Goal: Task Accomplishment & Management: Manage account settings

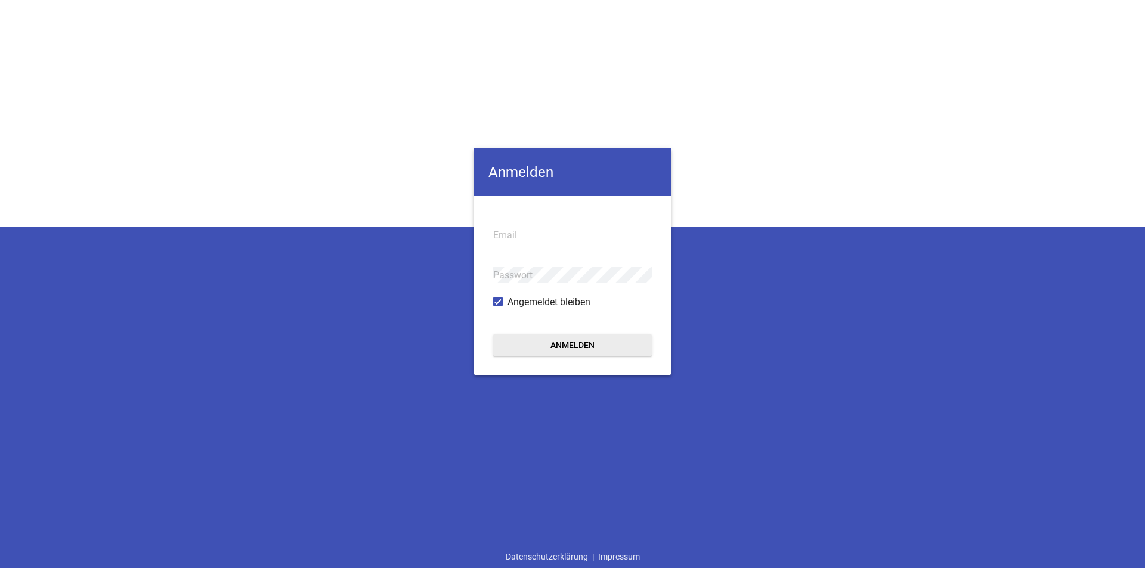
type input "l.baeder@kaelber-landmaschinen.com"
click at [608, 349] on button "Anmelden" at bounding box center [572, 345] width 159 height 21
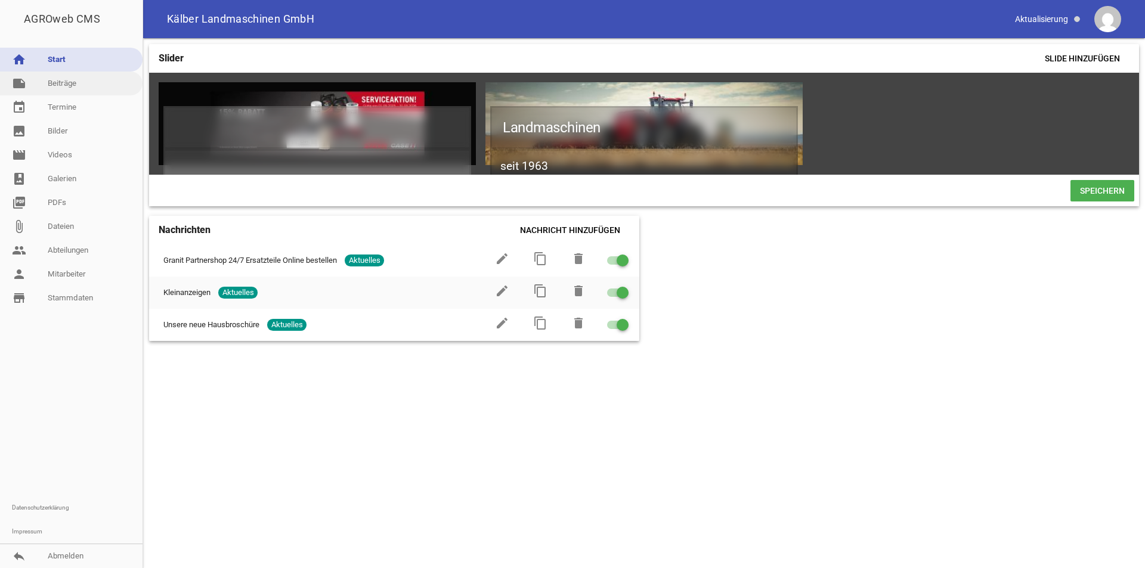
click at [77, 89] on link "note Beiträge" at bounding box center [71, 84] width 143 height 24
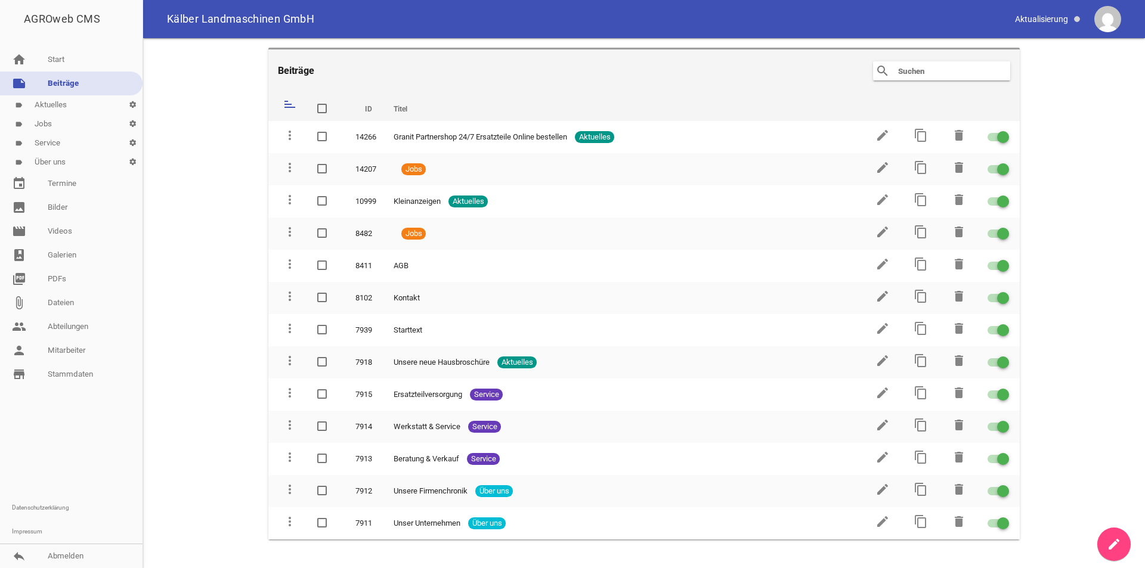
click at [48, 126] on link "label Jobs settings" at bounding box center [71, 123] width 143 height 19
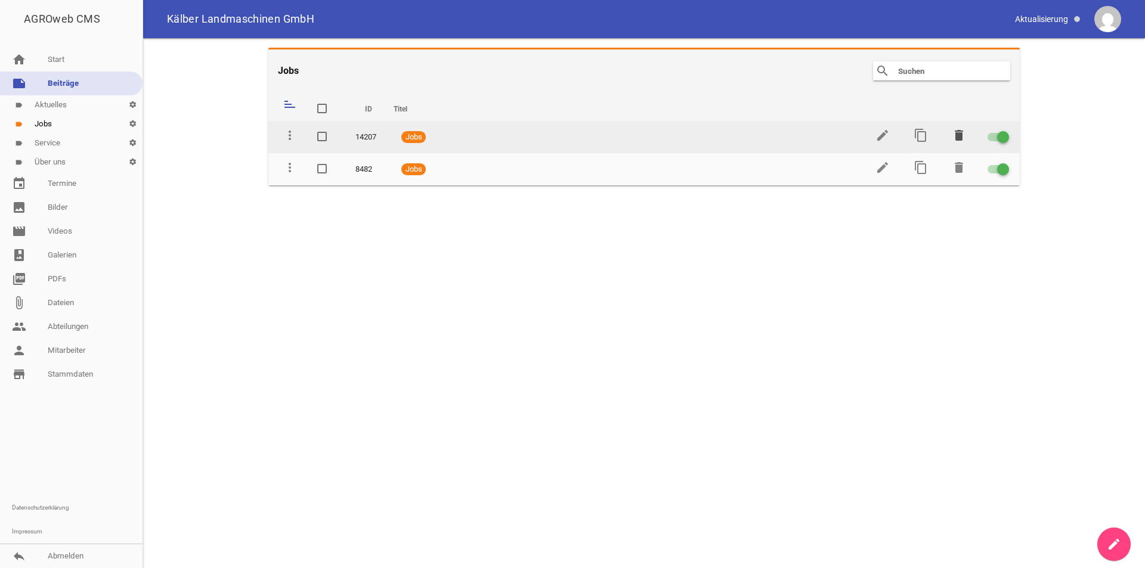
click at [959, 137] on icon "delete" at bounding box center [959, 135] width 14 height 14
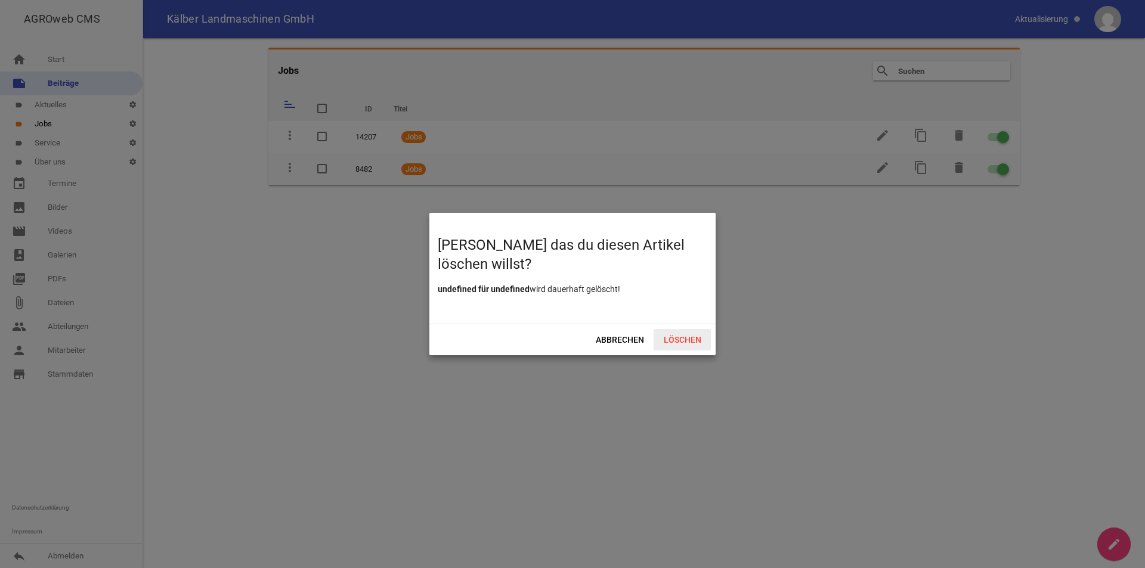
click at [683, 338] on span "Löschen" at bounding box center [682, 339] width 57 height 21
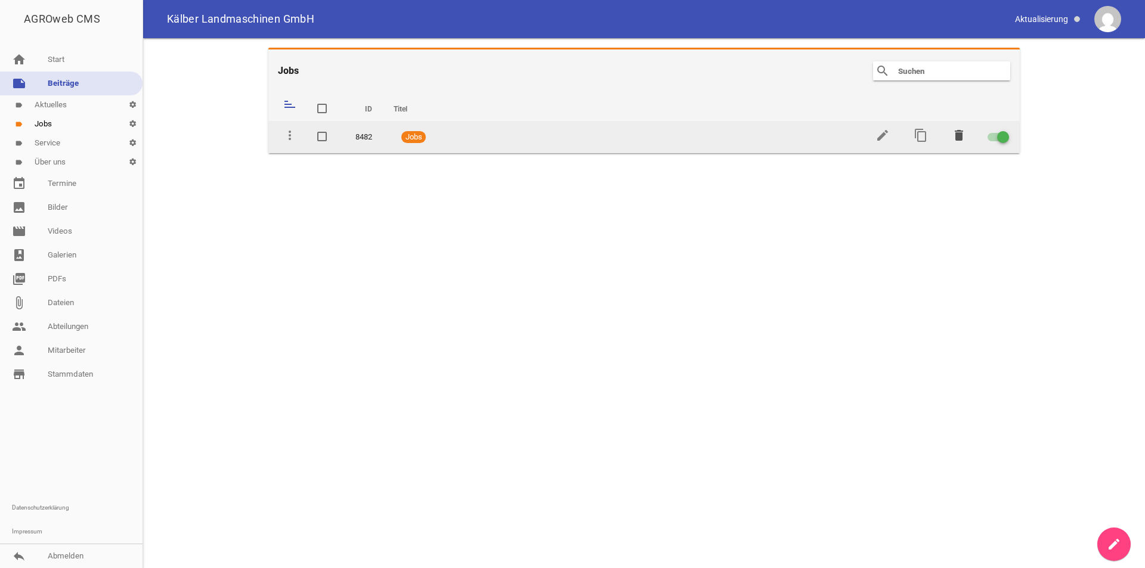
click at [962, 138] on icon "delete" at bounding box center [959, 135] width 14 height 14
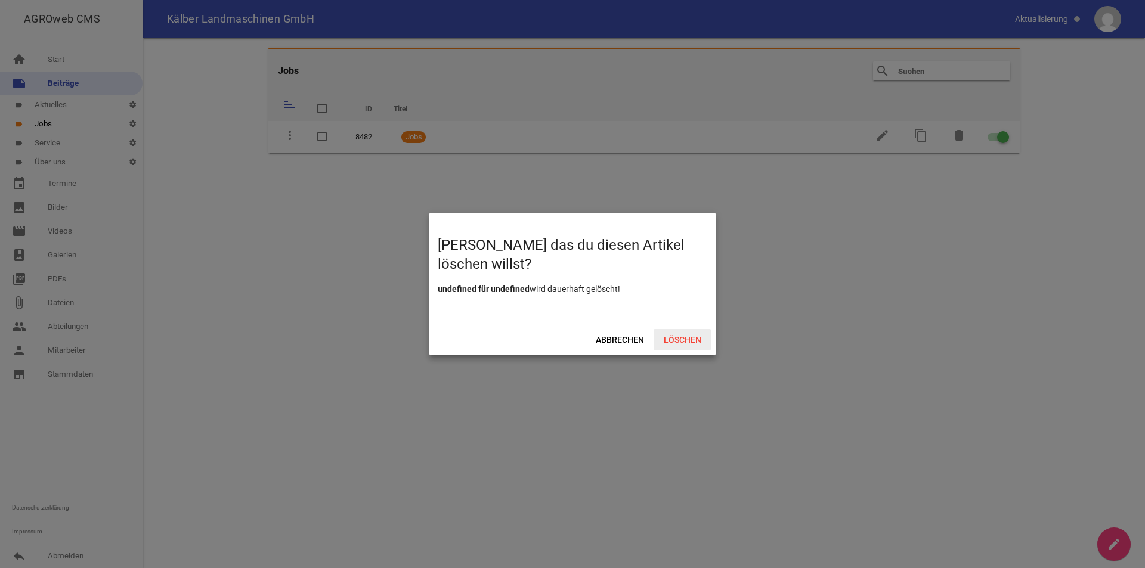
click at [683, 336] on span "Löschen" at bounding box center [682, 339] width 57 height 21
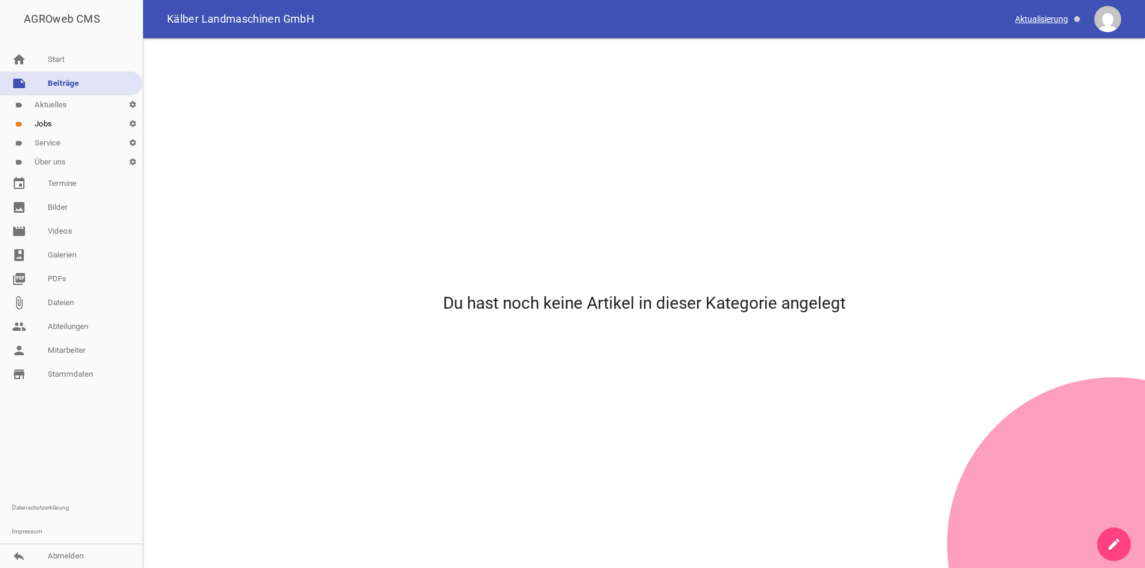
click at [1054, 14] on span at bounding box center [1048, 19] width 75 height 20
click at [866, 56] on div "Du hast noch keine Artikel in dieser Kategorie angelegt" at bounding box center [643, 303] width 999 height 528
click at [85, 67] on link "home Start" at bounding box center [71, 60] width 143 height 24
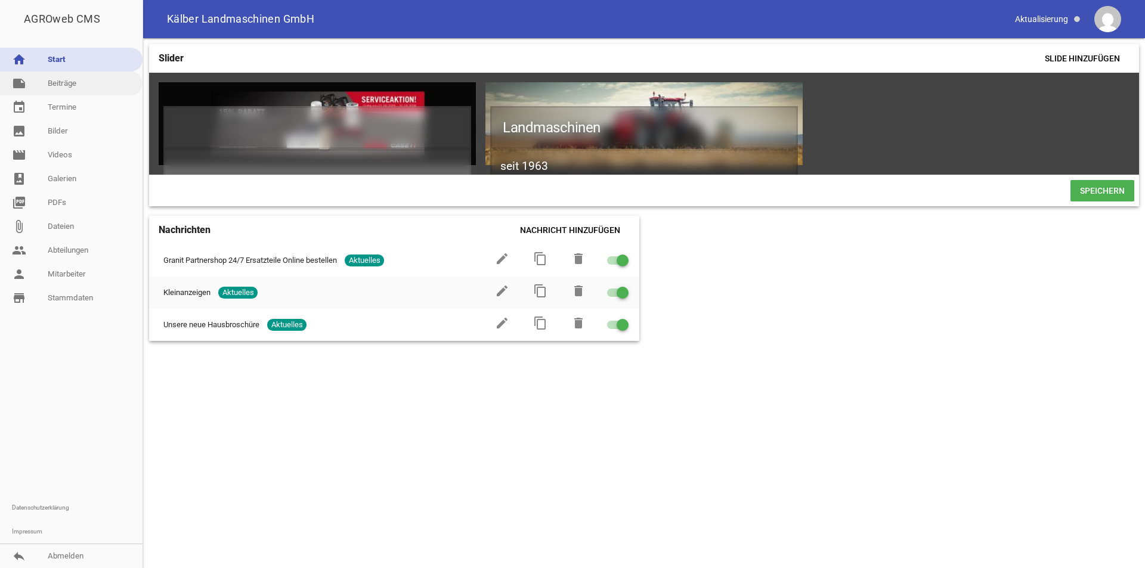
click at [71, 88] on link "note Beiträge" at bounding box center [71, 84] width 143 height 24
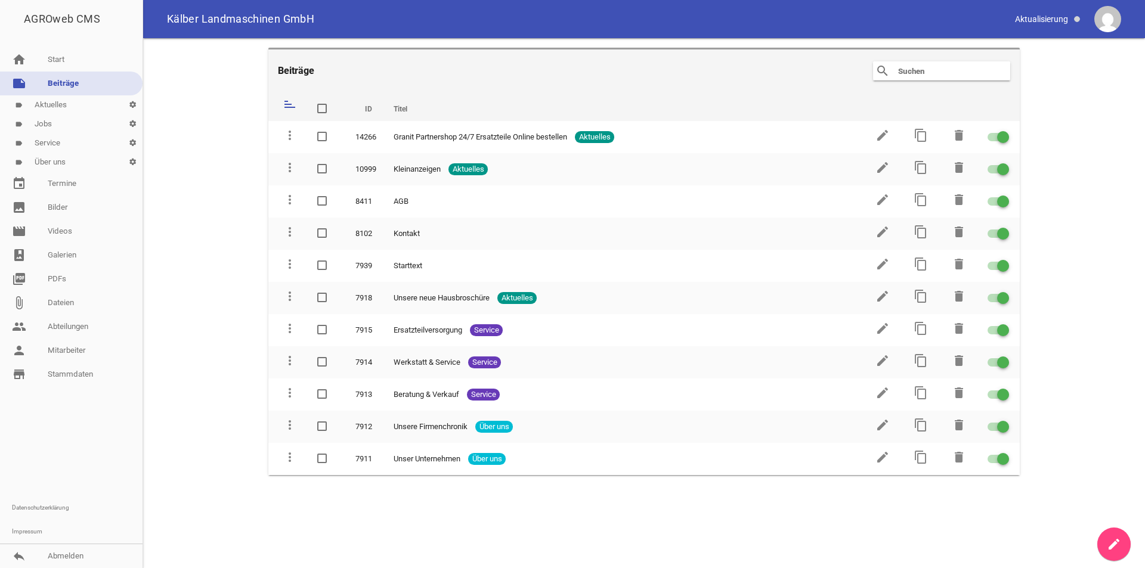
click at [69, 122] on link "label Jobs settings" at bounding box center [71, 123] width 143 height 19
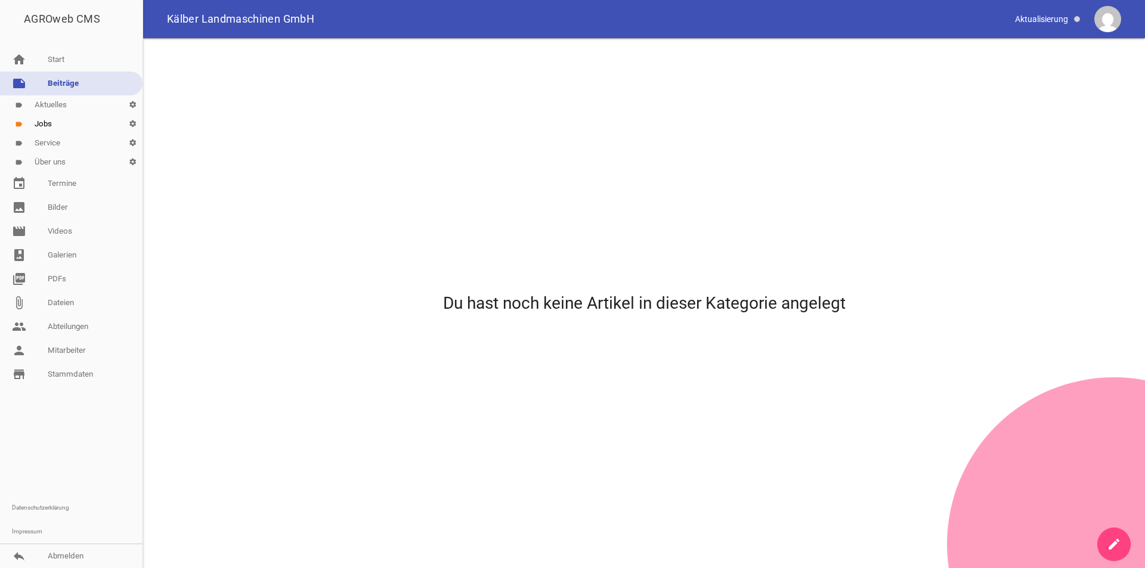
click at [1121, 534] on link "create" at bounding box center [1113, 544] width 33 height 33
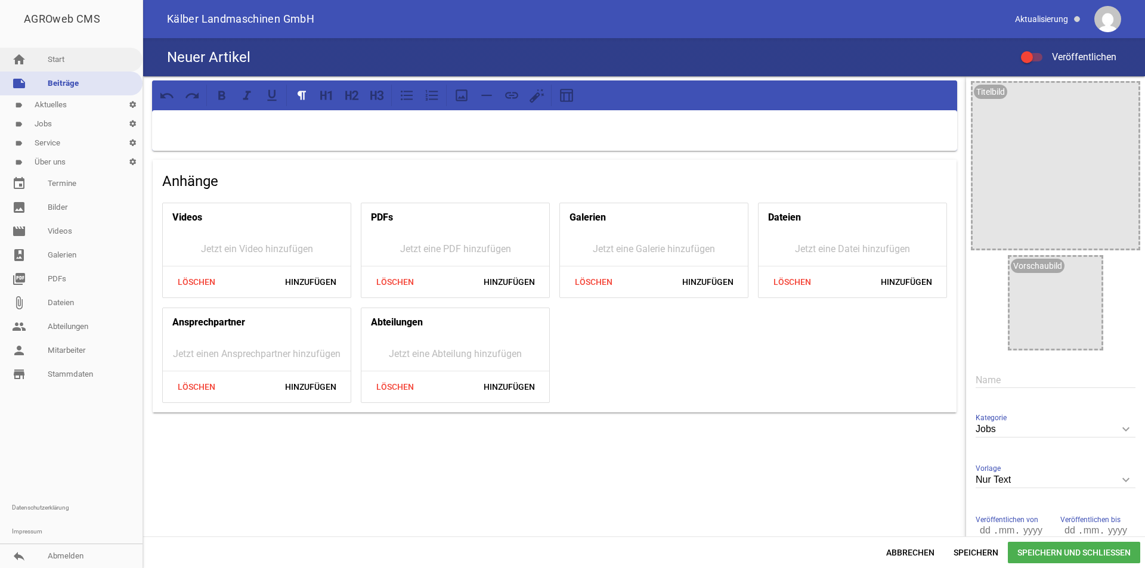
click at [68, 59] on link "home Start" at bounding box center [71, 60] width 143 height 24
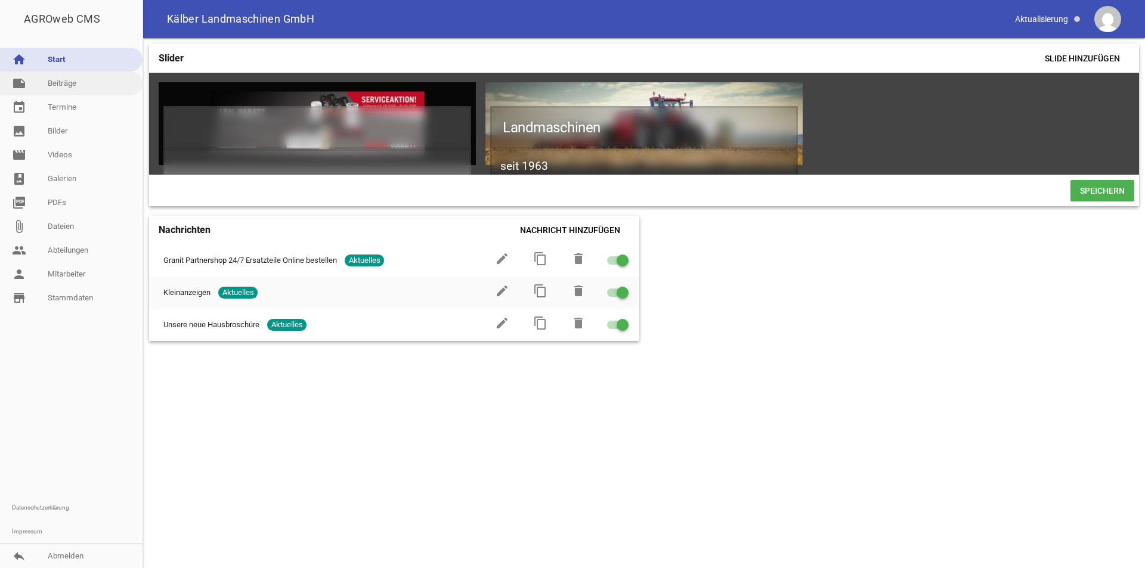
click at [60, 86] on link "note Beiträge" at bounding box center [71, 84] width 143 height 24
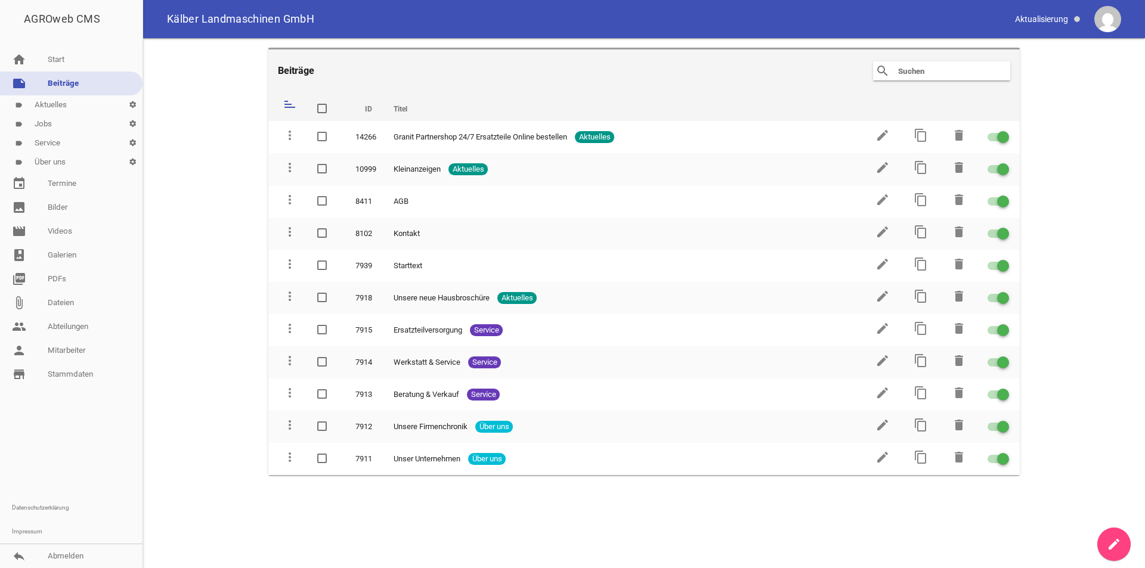
click at [49, 120] on link "label Jobs settings" at bounding box center [71, 123] width 143 height 19
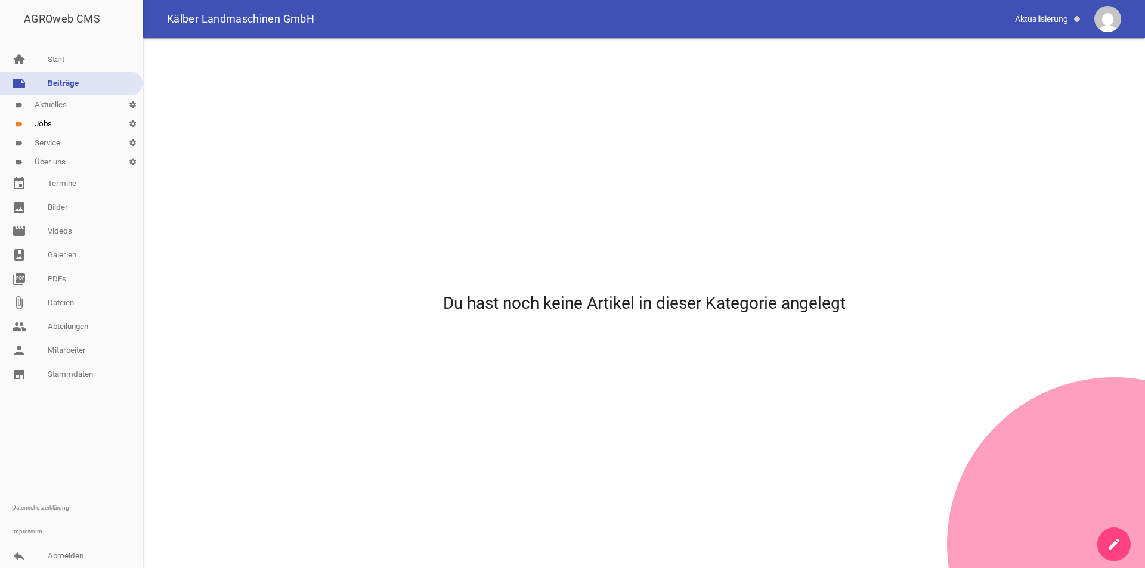
click at [51, 103] on link "label Aktuelles settings" at bounding box center [71, 104] width 143 height 19
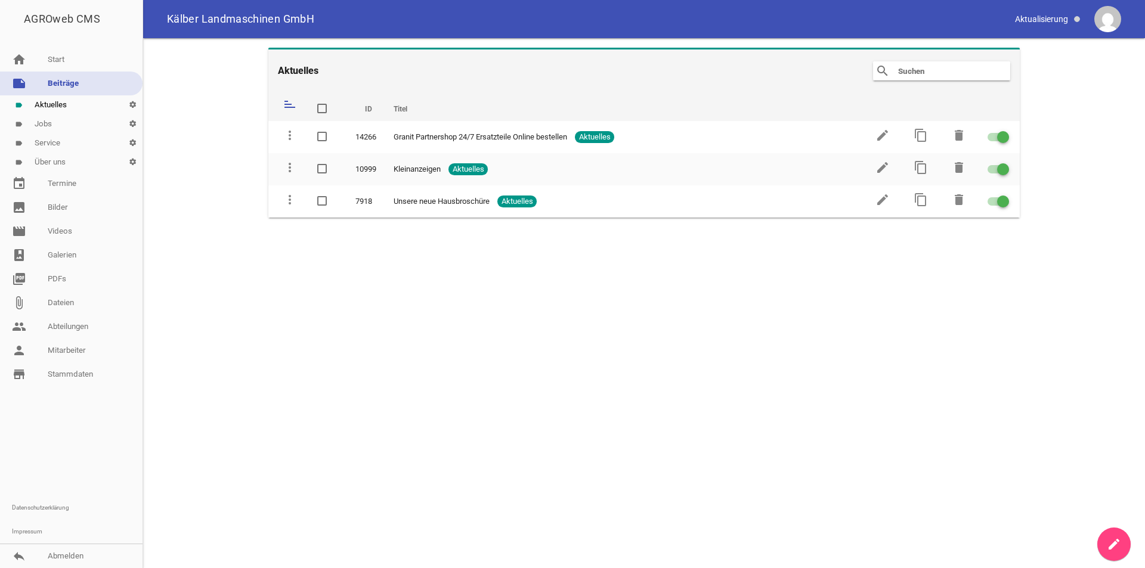
click at [39, 139] on link "label Service settings" at bounding box center [71, 143] width 143 height 19
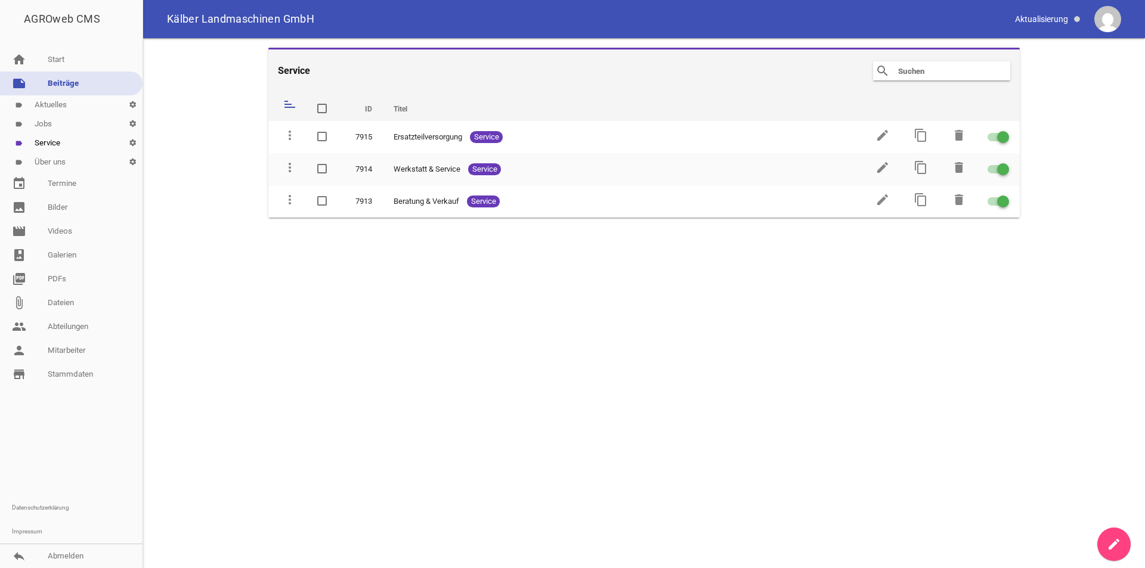
click at [46, 154] on link "label Über uns settings" at bounding box center [71, 162] width 143 height 19
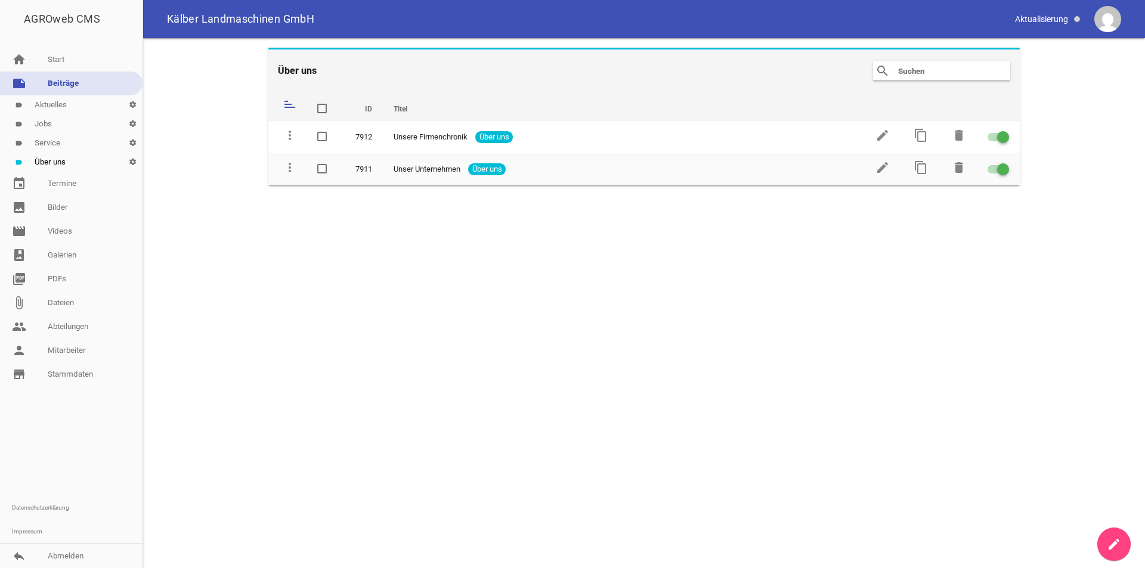
click at [48, 115] on link "label Jobs settings" at bounding box center [71, 123] width 143 height 19
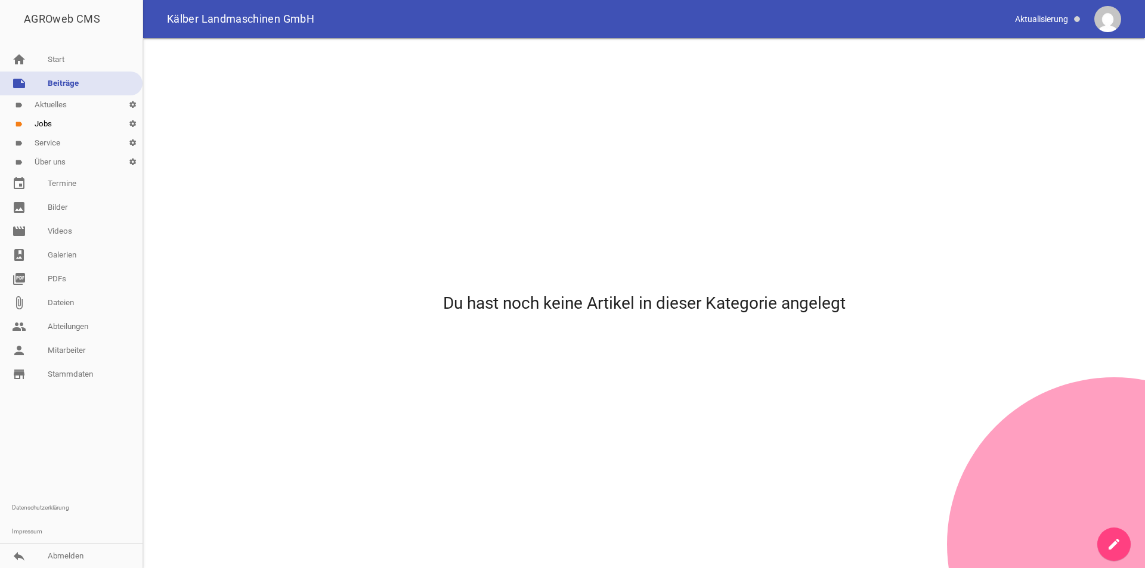
click at [54, 102] on link "label Aktuelles settings" at bounding box center [71, 104] width 143 height 19
